Goal: Transaction & Acquisition: Subscribe to service/newsletter

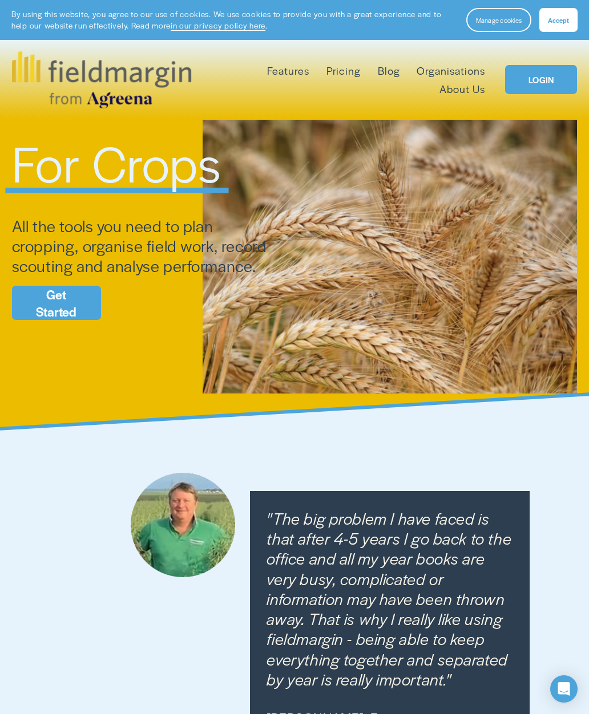
click at [52, 303] on link "Get Started" at bounding box center [56, 303] width 89 height 34
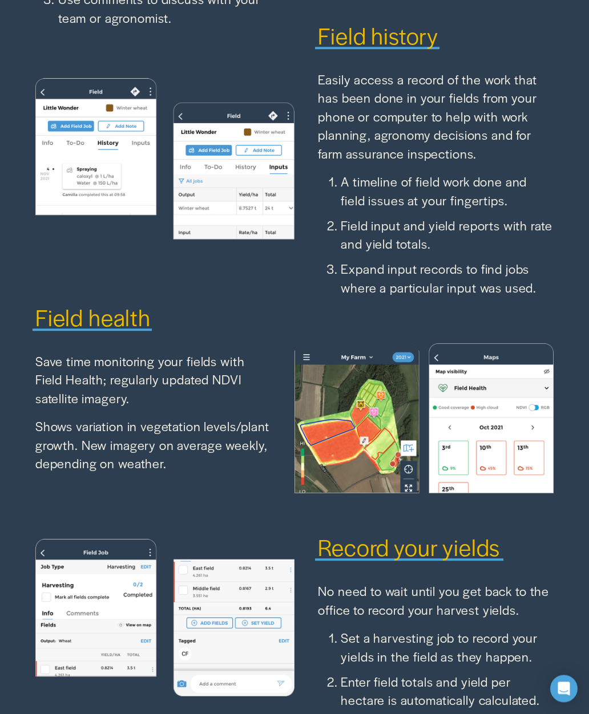
scroll to position [2210, 0]
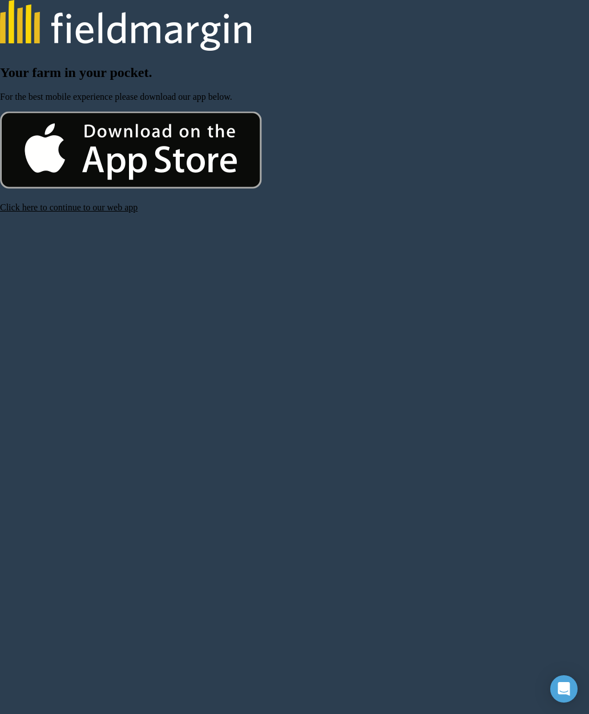
click at [56, 169] on img at bounding box center [131, 150] width 262 height 78
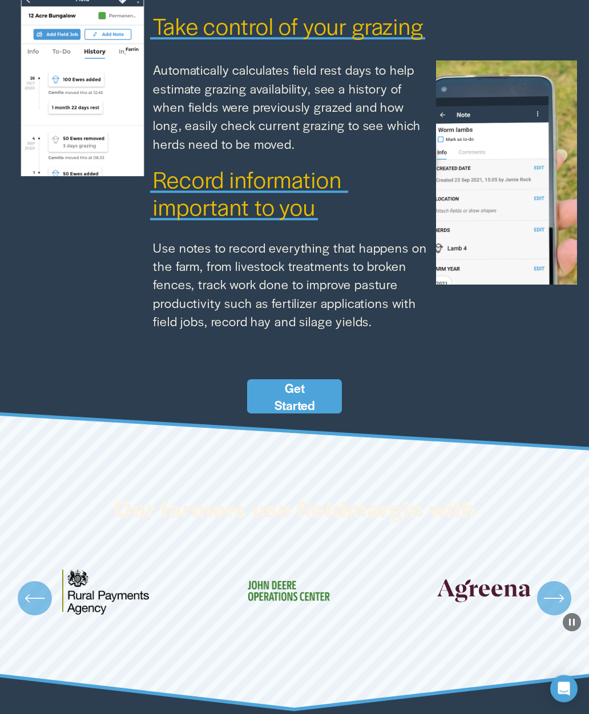
scroll to position [1116, 0]
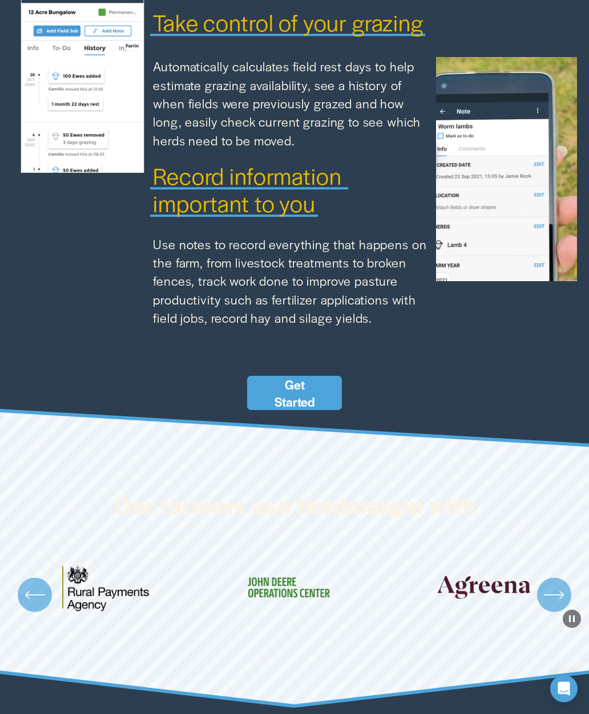
click at [288, 393] on link "Get Started" at bounding box center [294, 393] width 94 height 34
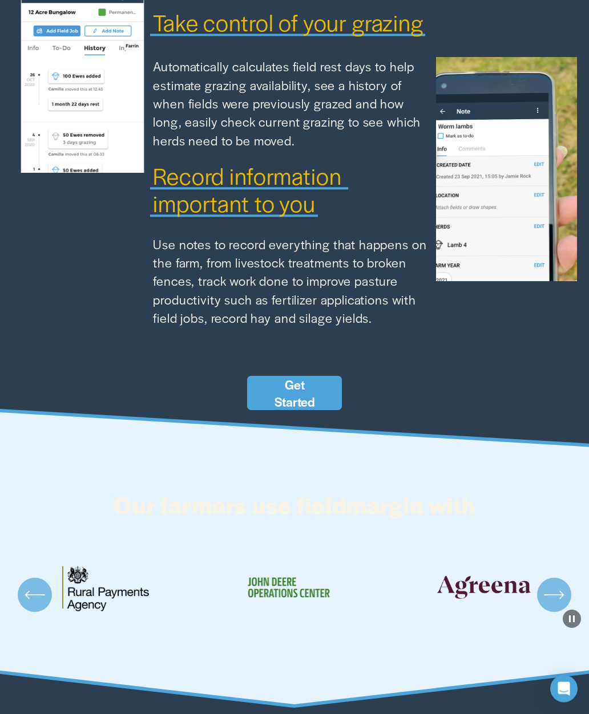
scroll to position [1162, 0]
